Goal: Task Accomplishment & Management: Use online tool/utility

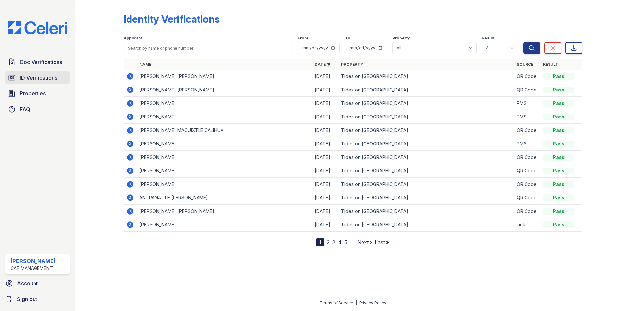
click at [13, 79] on icon at bounding box center [12, 77] width 7 height 5
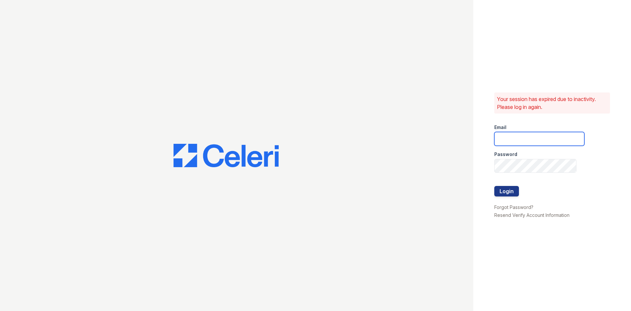
type input "westcreek1@cafmanagement.com"
click at [497, 189] on button "Login" at bounding box center [506, 191] width 25 height 11
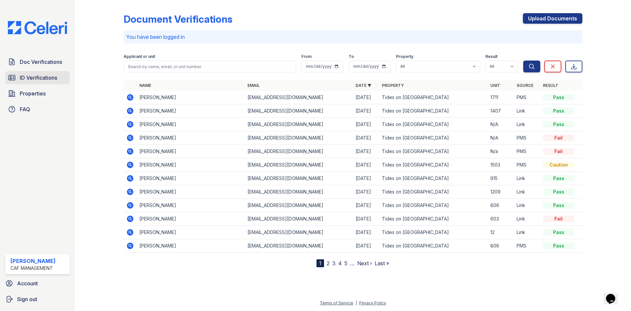
click at [54, 77] on span "ID Verifications" at bounding box center [38, 78] width 37 height 8
